Goal: Understand process/instructions: Learn about a topic

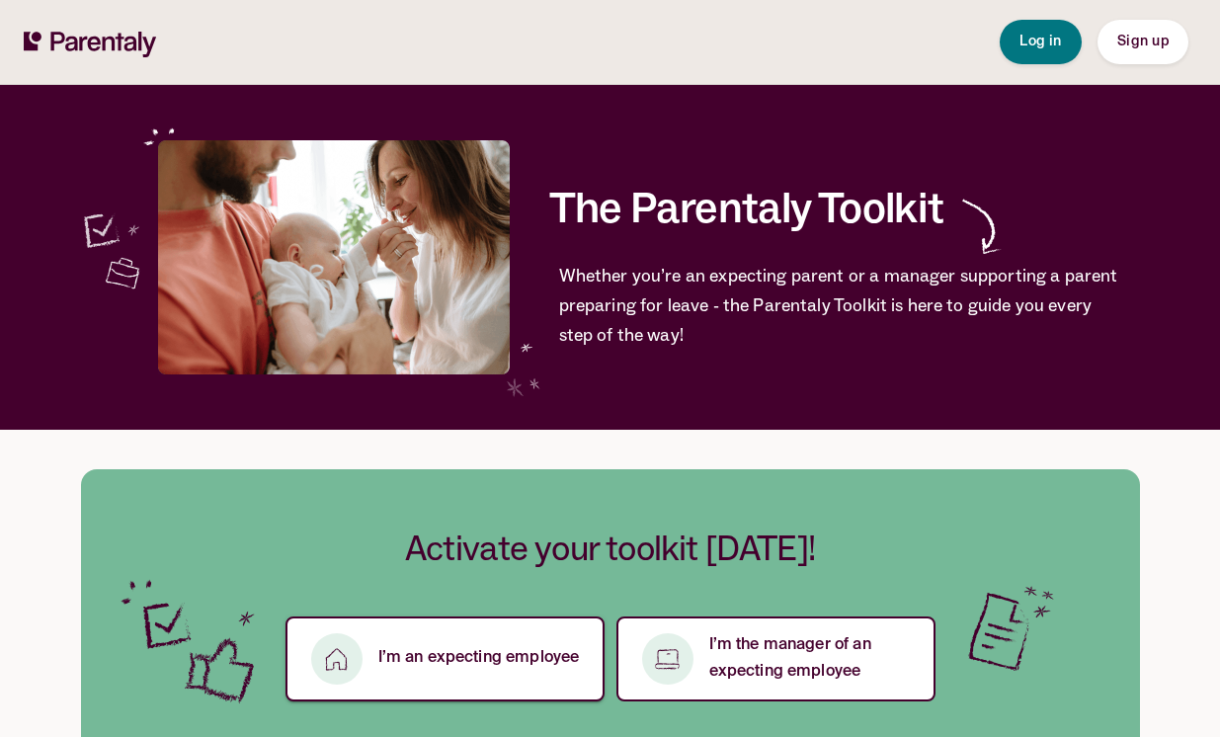
click at [447, 649] on p "I’m an expecting employee" at bounding box center [478, 658] width 201 height 27
